Goal: Task Accomplishment & Management: Manage account settings

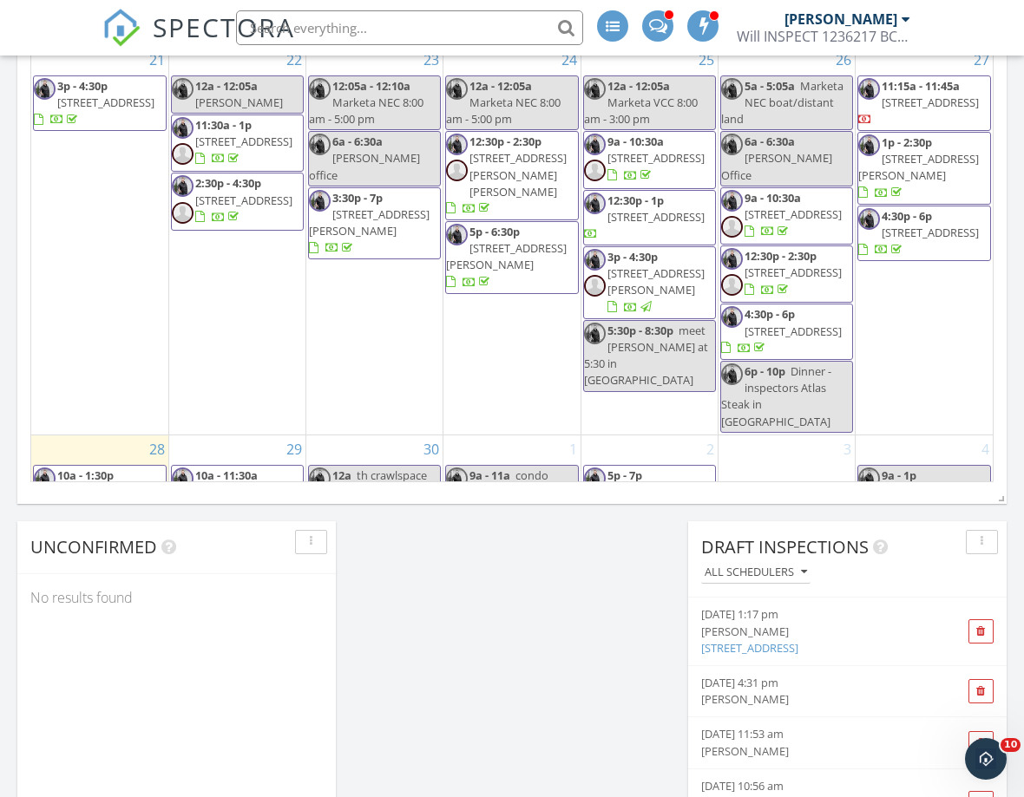
scroll to position [244, 0]
